Goal: Task Accomplishment & Management: Manage account settings

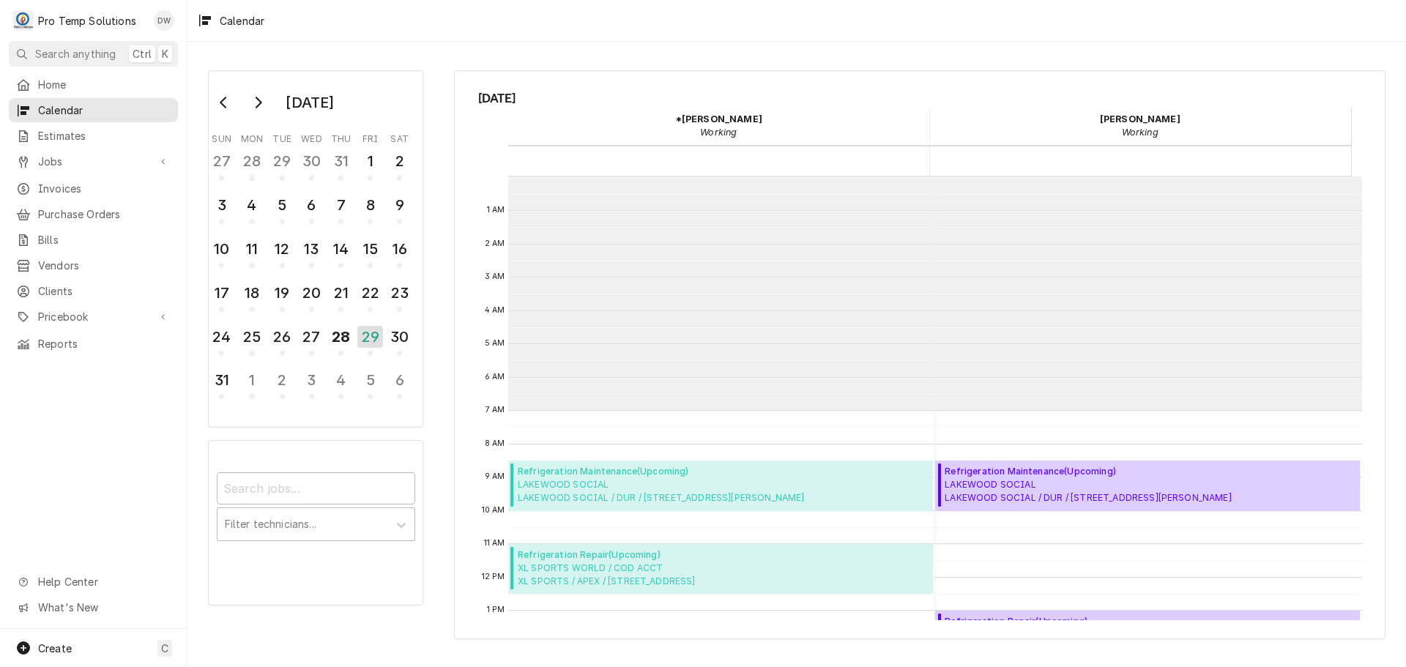
scroll to position [234, 0]
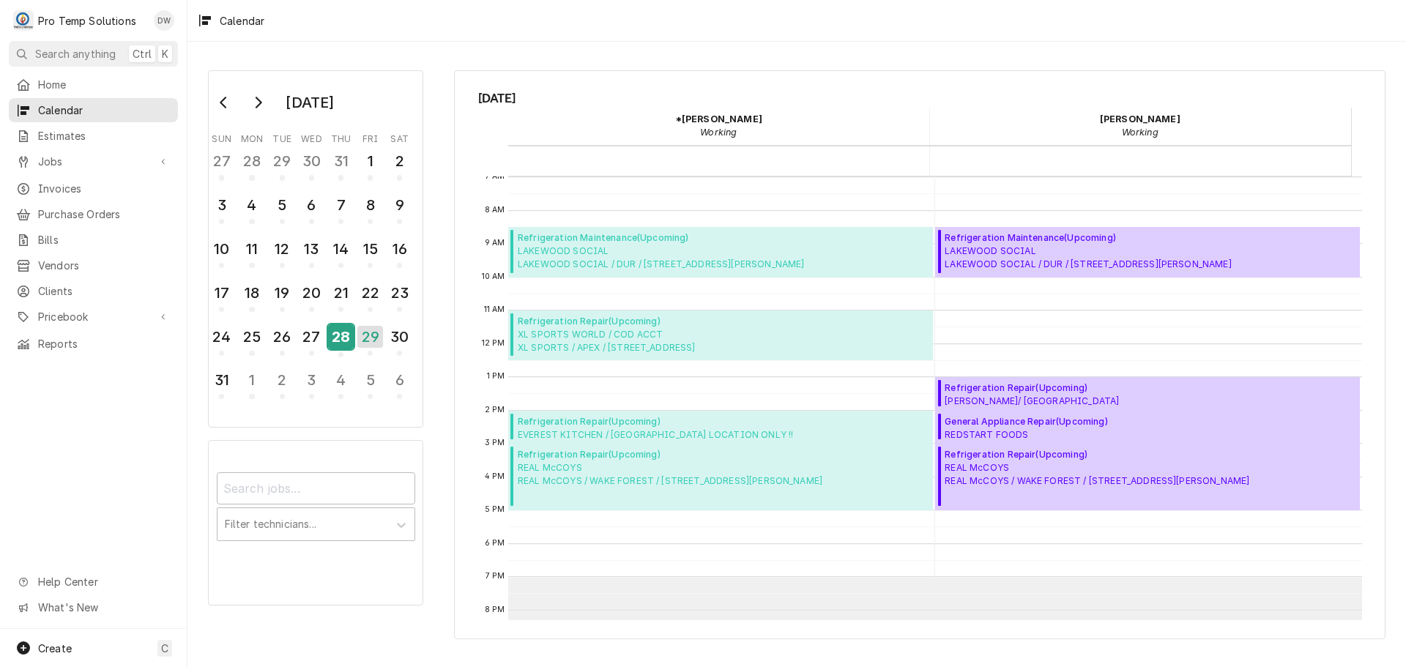
click at [349, 332] on div "28" at bounding box center [341, 336] width 26 height 25
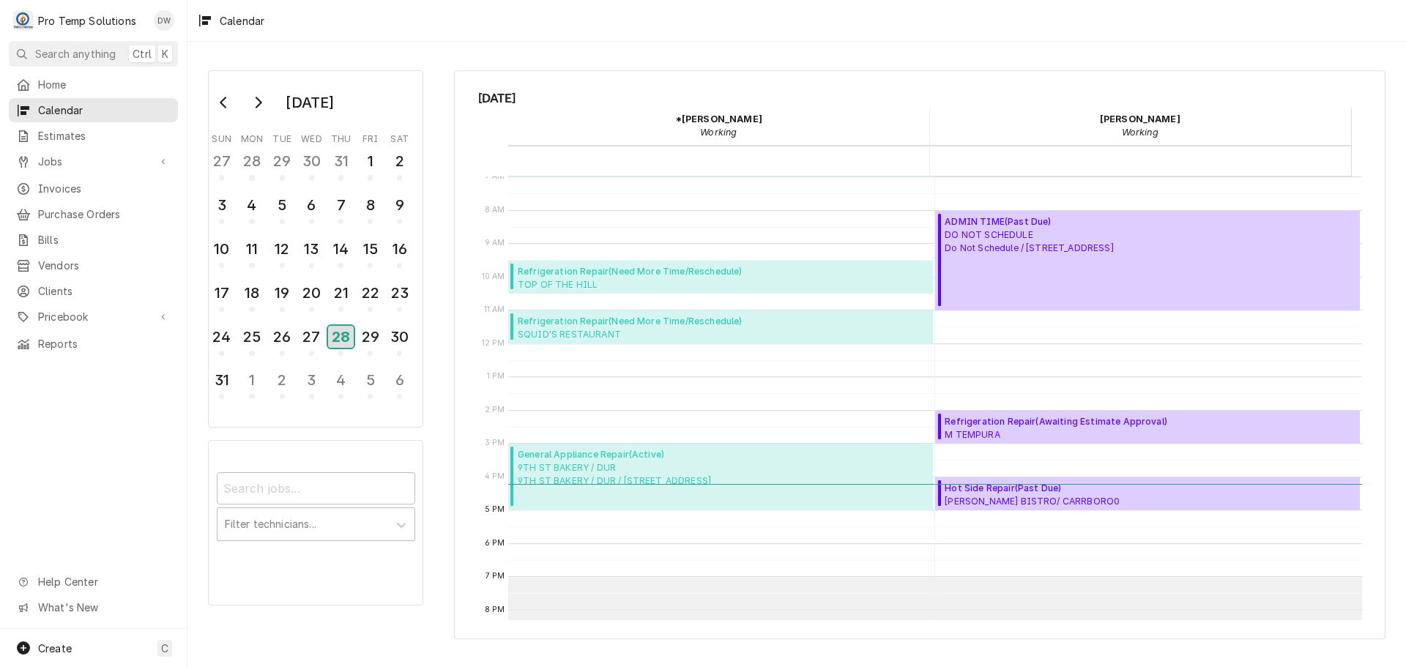
click at [336, 334] on div "28" at bounding box center [341, 337] width 26 height 22
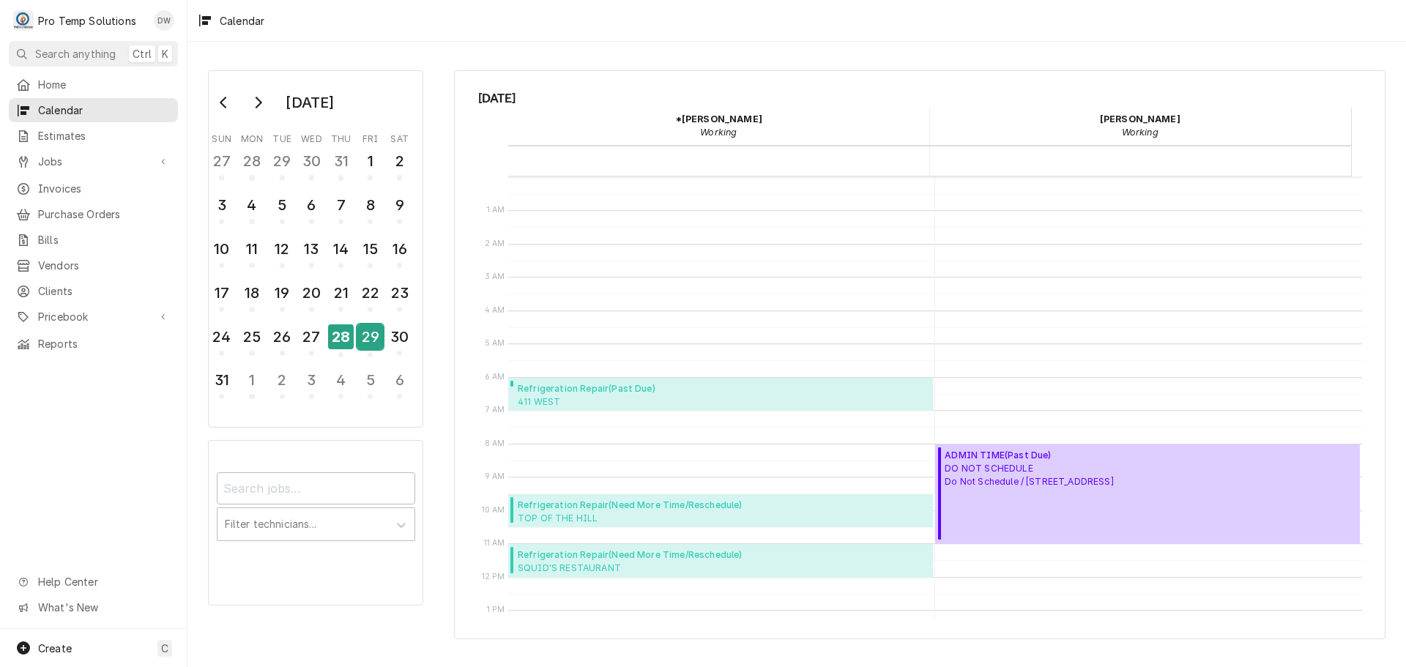
click at [365, 338] on div "29" at bounding box center [370, 336] width 26 height 25
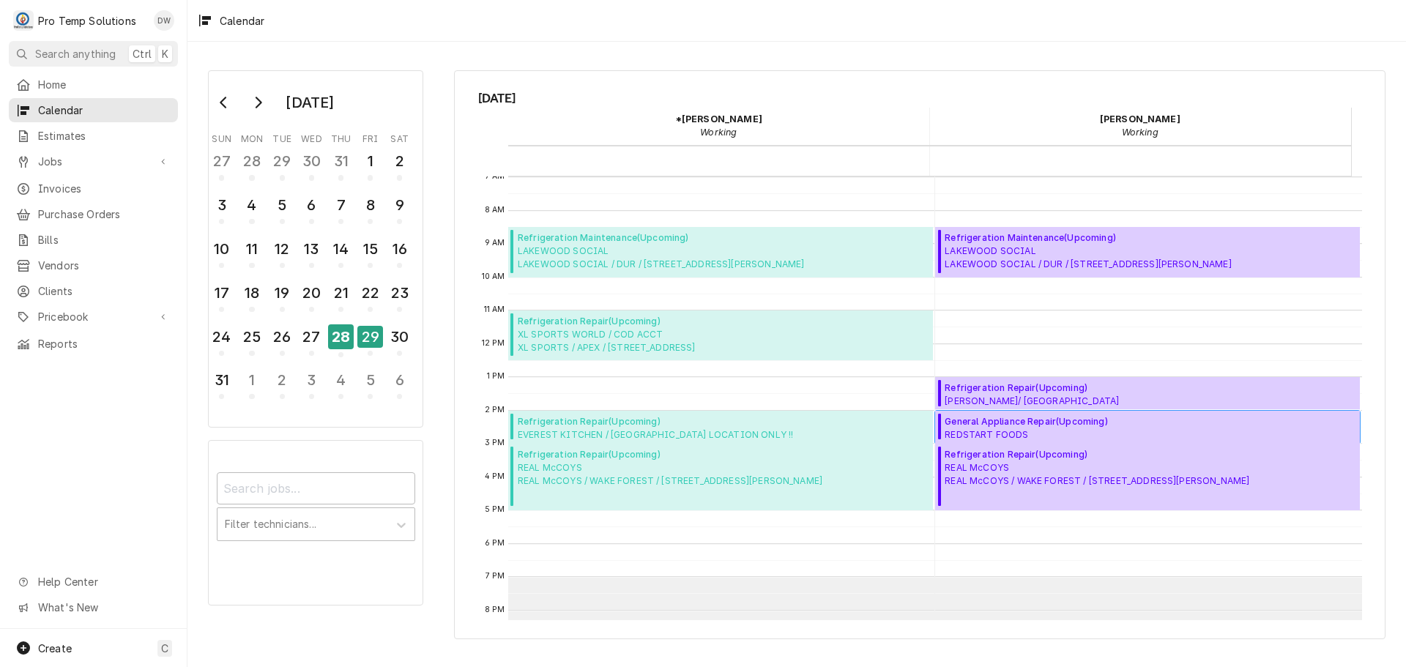
click at [1002, 420] on span "General Appliance Repair ( Upcoming )" at bounding box center [1029, 421] width 171 height 13
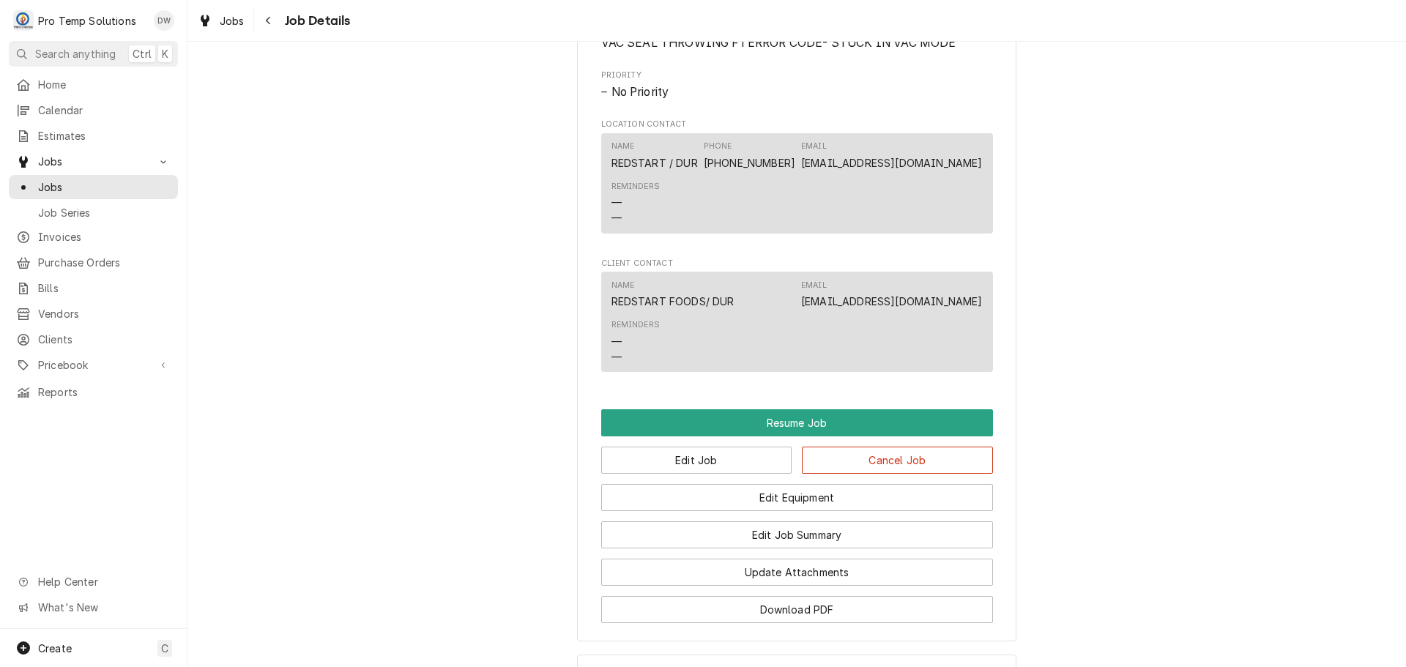
scroll to position [1025, 0]
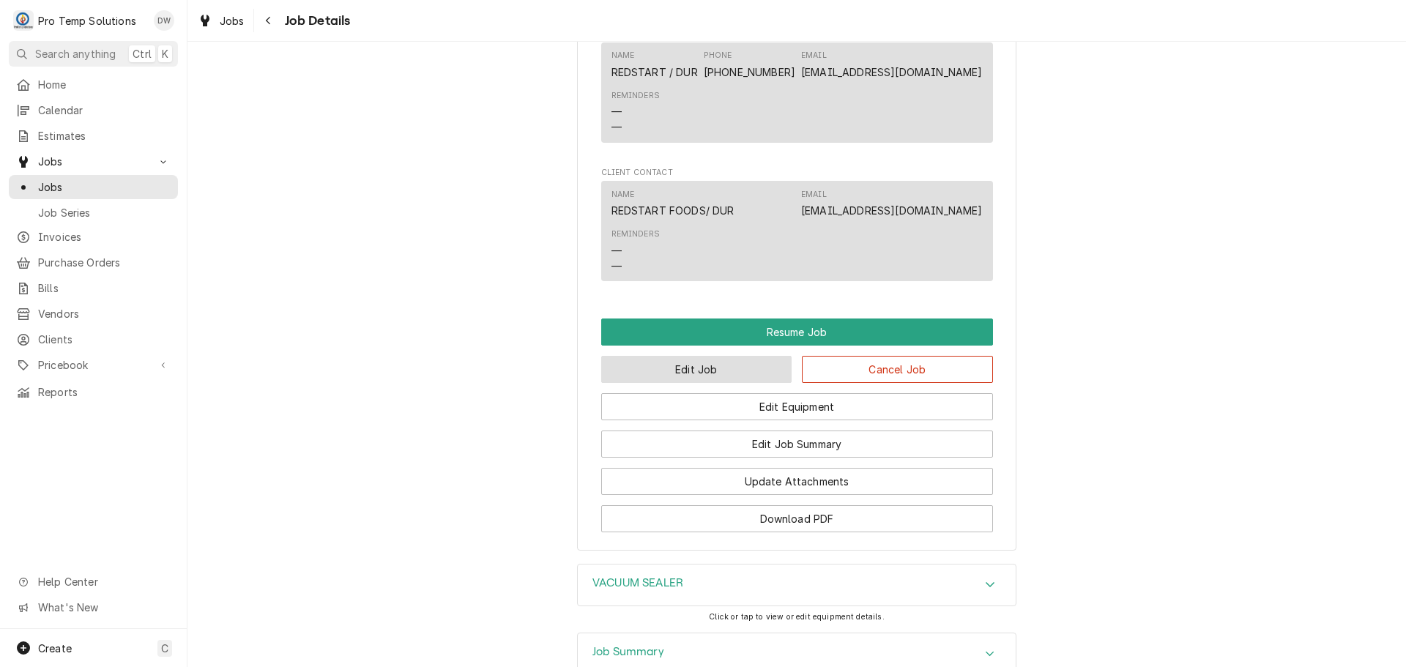
click at [740, 383] on button "Edit Job" at bounding box center [696, 369] width 191 height 27
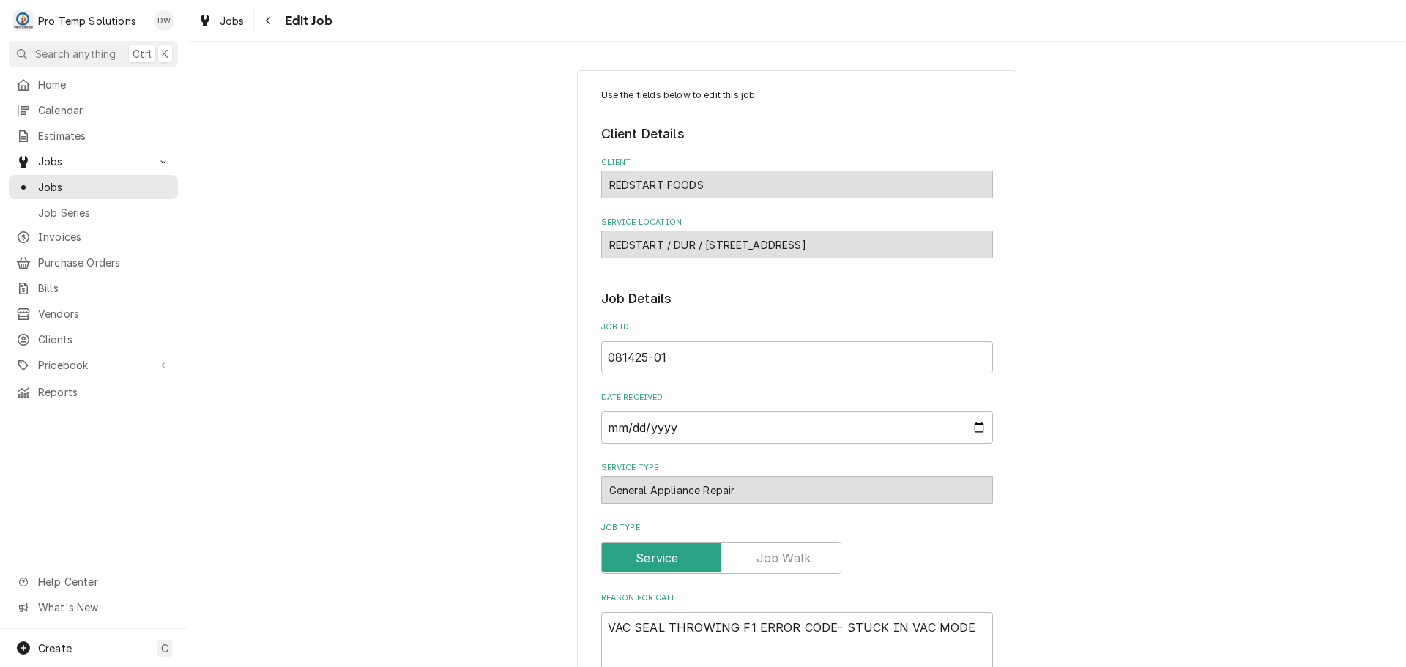
type textarea "x"
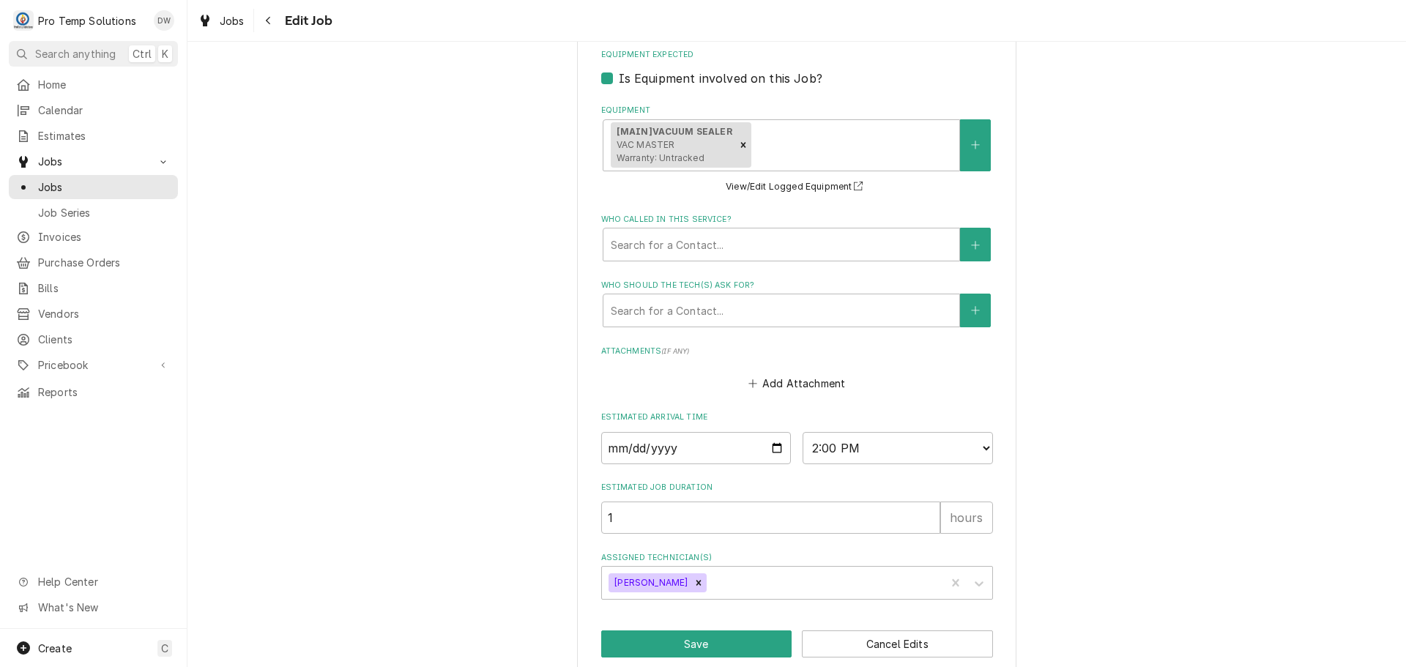
scroll to position [906, 0]
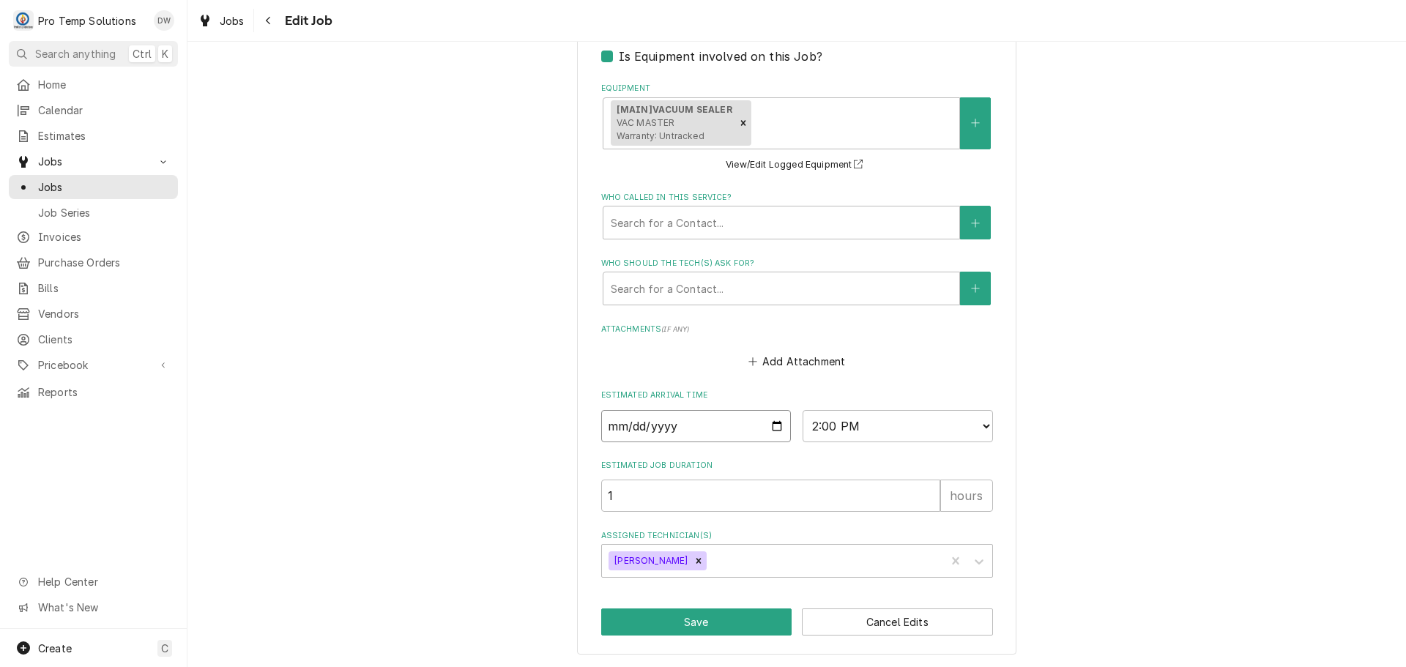
click at [774, 425] on input "2025-08-29" at bounding box center [696, 426] width 190 height 32
click at [962, 423] on select "AM / PM 6:00 AM 6:15 AM 6:30 AM 6:45 AM 7:00 AM 7:15 AM 7:30 AM 7:45 AM 8:00 AM…" at bounding box center [897, 426] width 190 height 32
select select "11:00:00"
click at [802, 410] on select "AM / PM 6:00 AM 6:15 AM 6:30 AM 6:45 AM 7:00 AM 7:15 AM 7:30 AM 7:45 AM 8:00 AM…" at bounding box center [897, 426] width 190 height 32
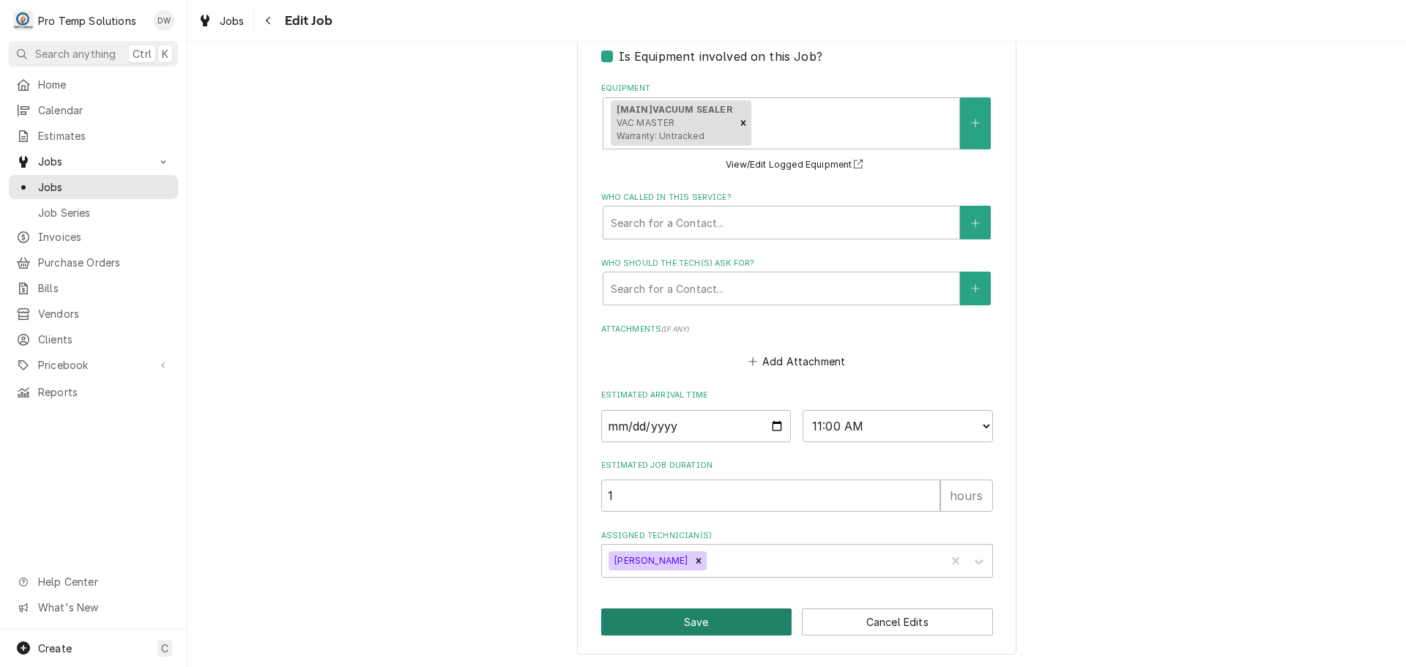
click at [681, 622] on button "Save" at bounding box center [696, 621] width 191 height 27
type textarea "x"
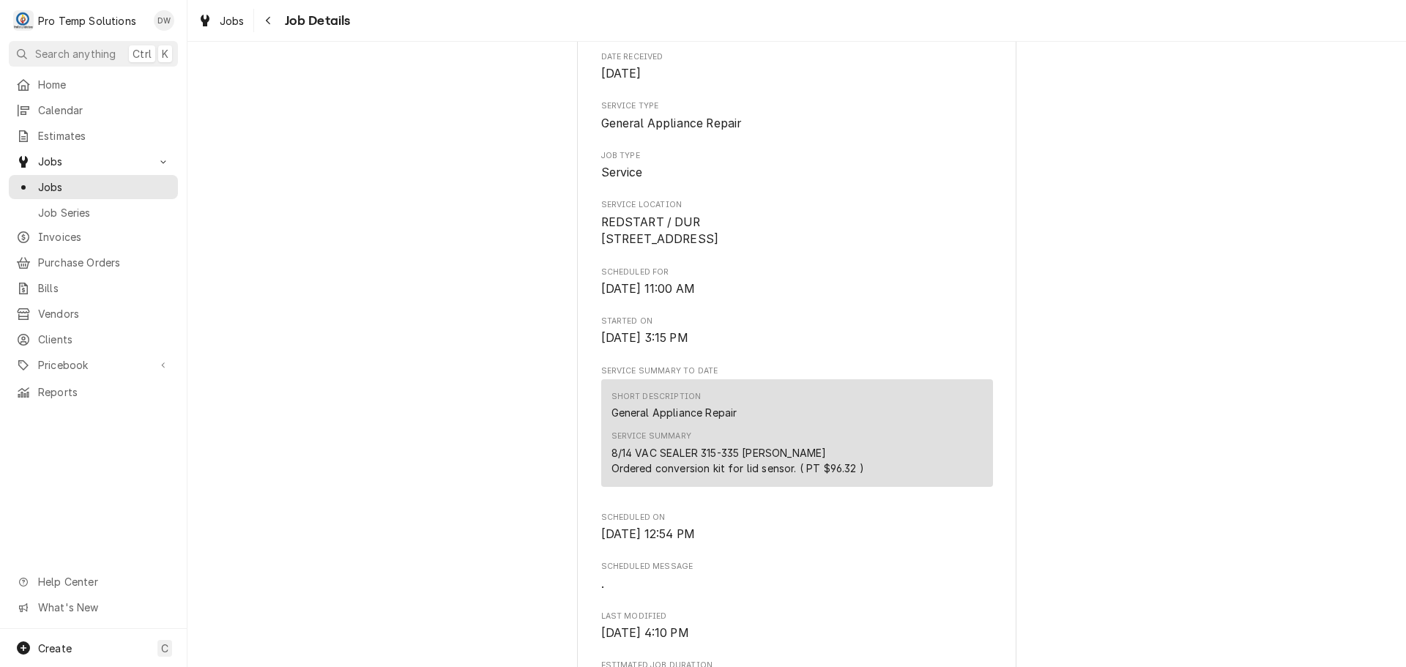
scroll to position [220, 0]
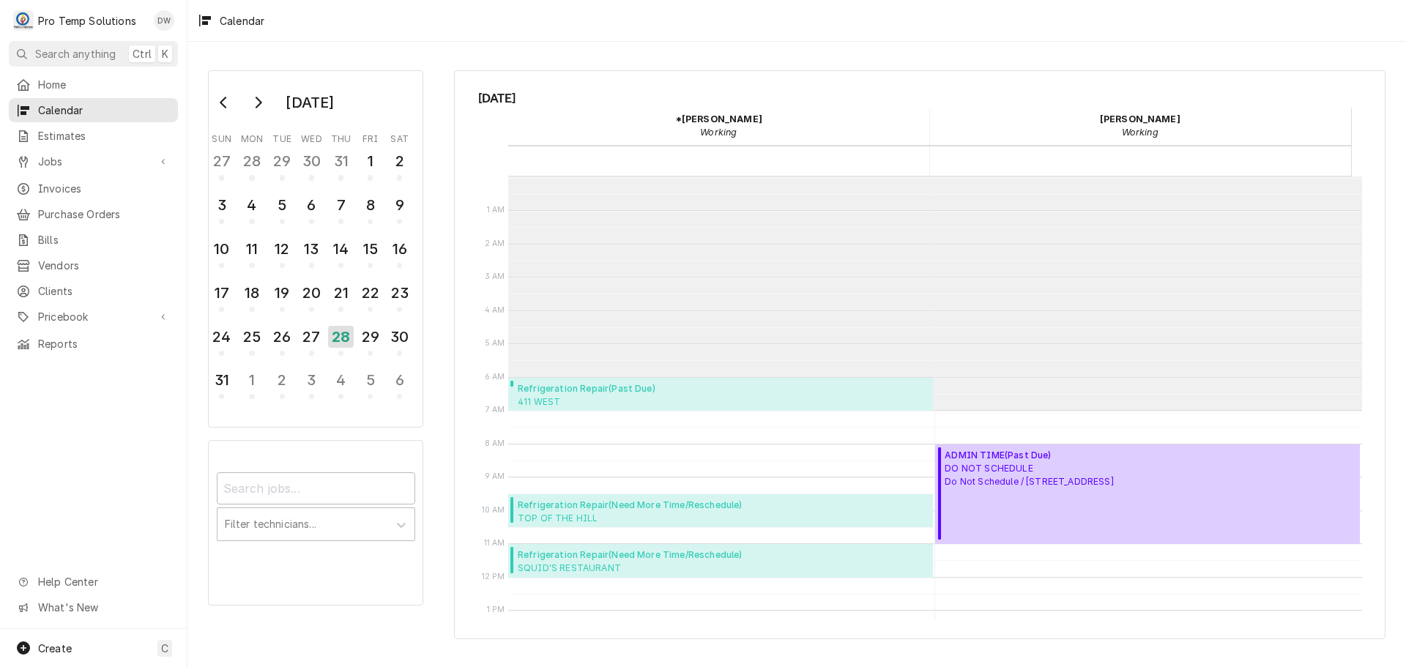
scroll to position [234, 0]
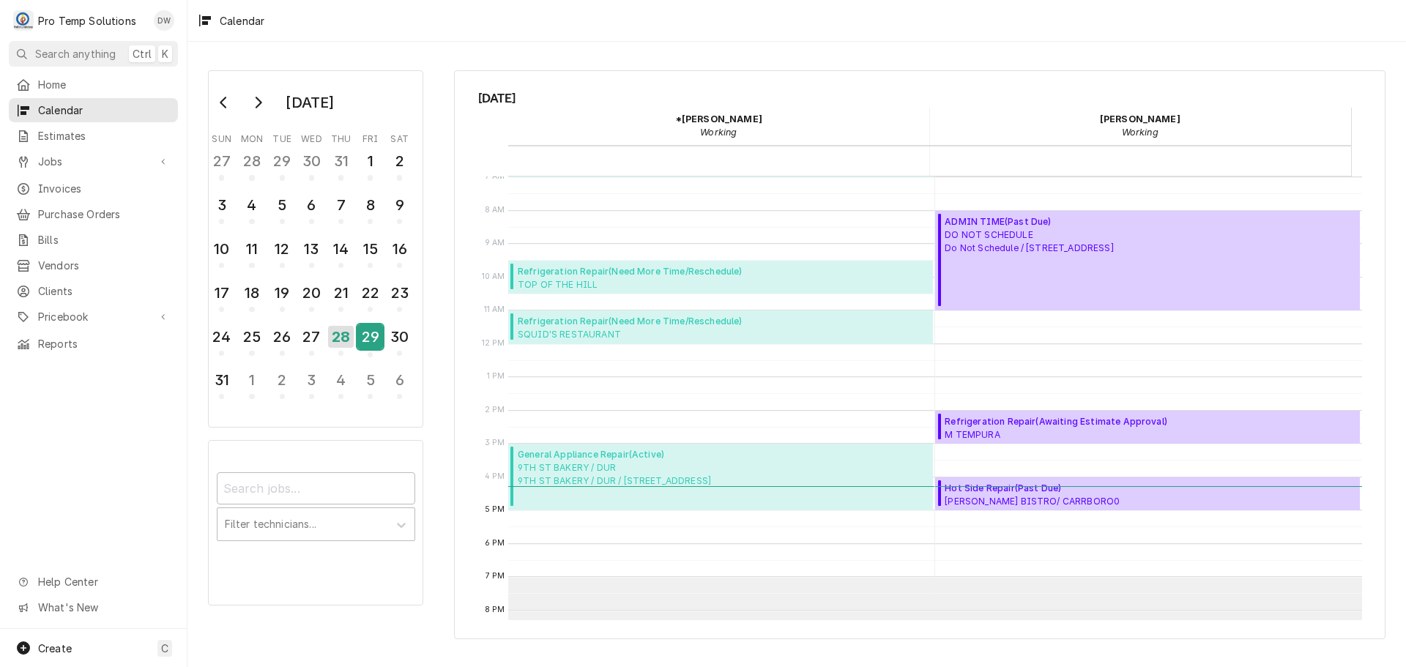
click at [361, 338] on div "29" at bounding box center [370, 336] width 26 height 25
